Goal: Task Accomplishment & Management: Use online tool/utility

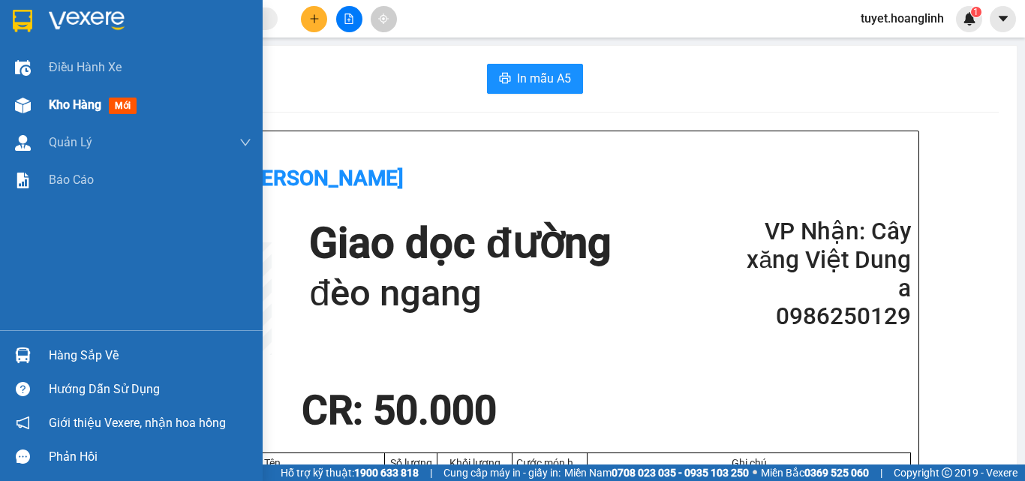
click at [23, 101] on img at bounding box center [23, 106] width 16 height 16
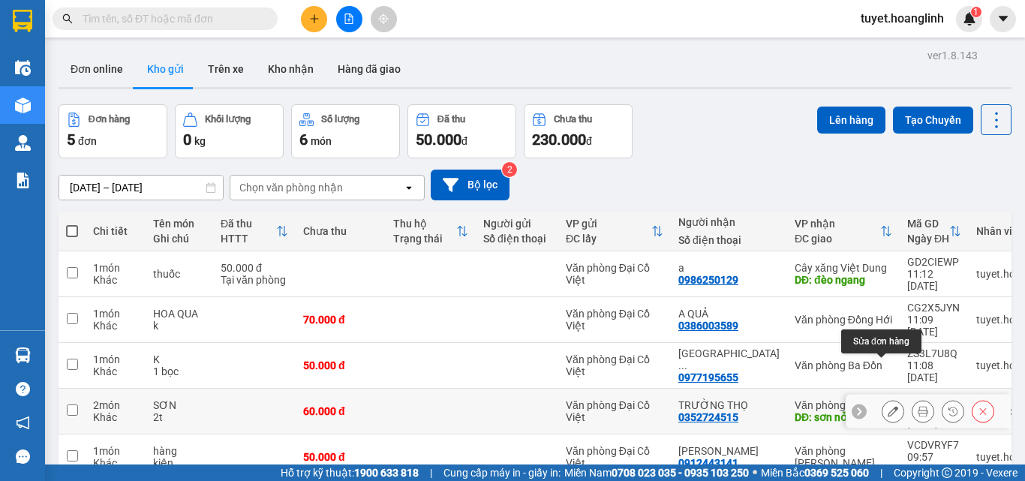
click at [887, 406] on icon at bounding box center [892, 411] width 11 height 11
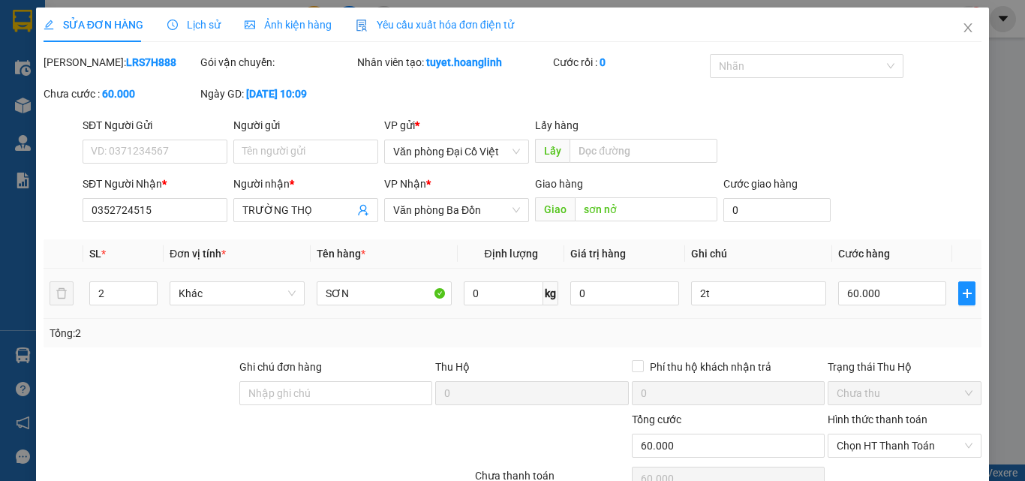
type input "0352724515"
type input "TRƯỜNG THỌ"
type input "sơn nở"
type input "60.000"
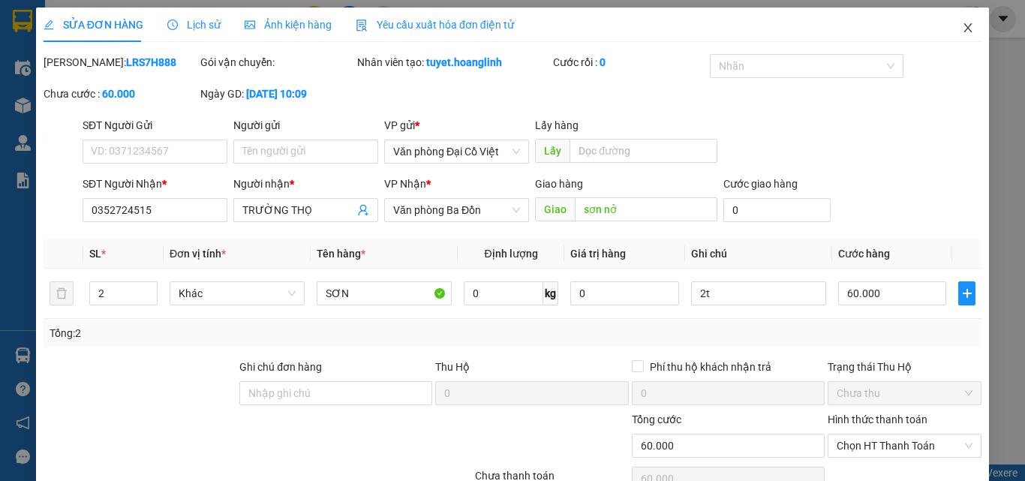
click at [962, 26] on icon "close" at bounding box center [968, 28] width 12 height 12
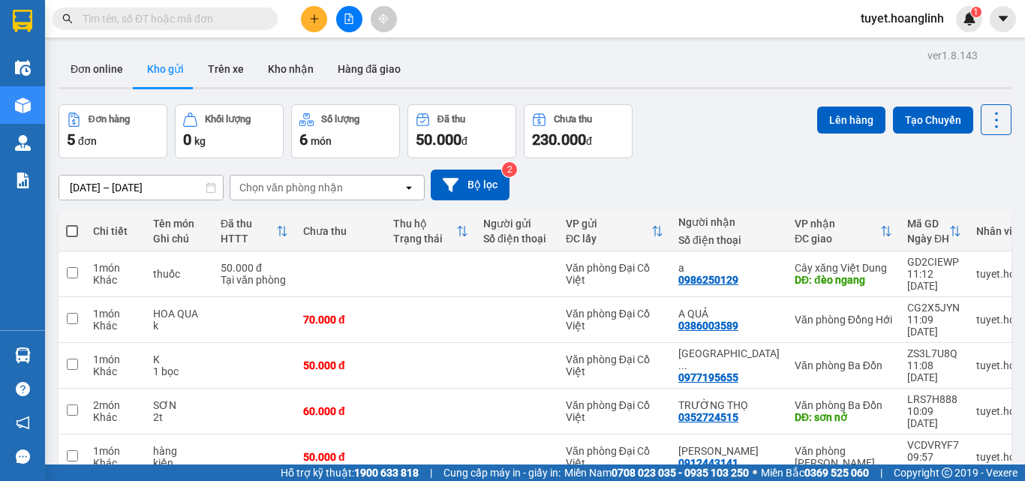
click at [233, 22] on input "text" at bounding box center [171, 19] width 177 height 17
